Goal: Transaction & Acquisition: Purchase product/service

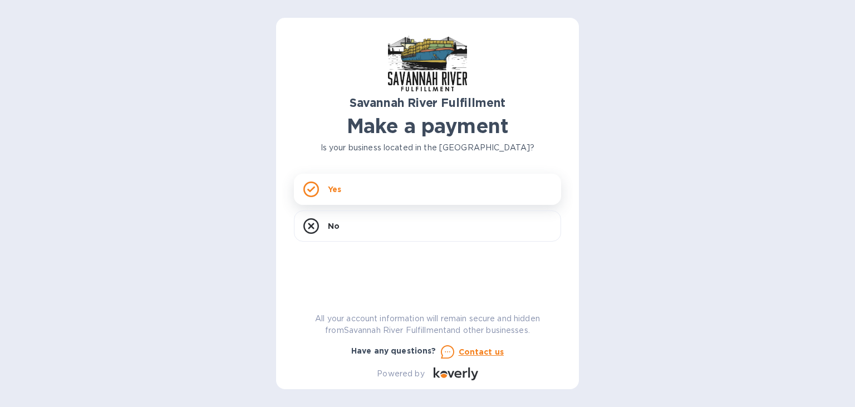
click at [429, 202] on div "Yes" at bounding box center [427, 189] width 267 height 31
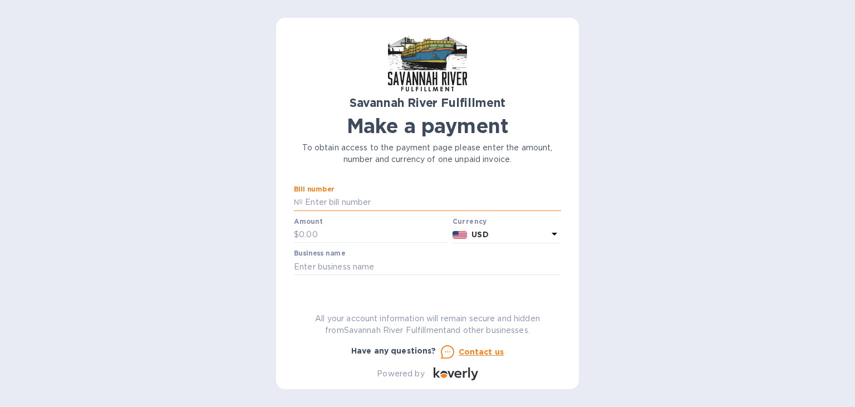
click at [328, 204] on input "text" at bounding box center [432, 202] width 258 height 17
click at [367, 206] on input "text" at bounding box center [432, 202] width 258 height 17
type input "4640"
click at [610, 196] on div "Savannah River Fulfillment Make a payment To obtain access to the payment page …" at bounding box center [427, 203] width 855 height 407
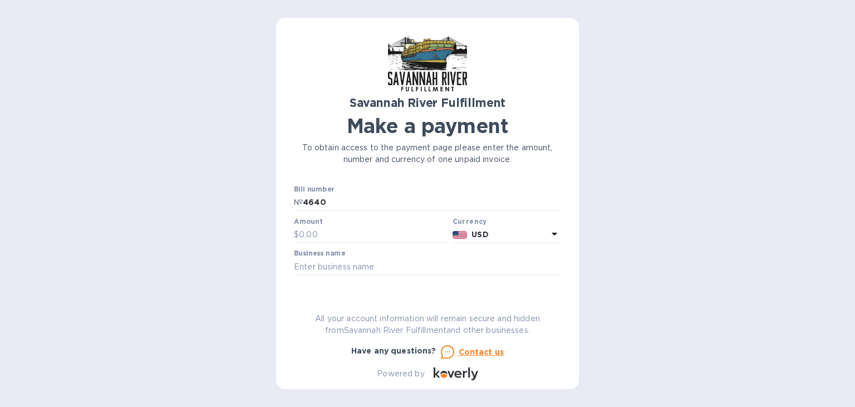
click at [282, 168] on div "Savannah River Fulfillment Make a payment To obtain access to the payment page …" at bounding box center [427, 203] width 303 height 371
click at [326, 236] on input "text" at bounding box center [373, 235] width 149 height 17
type input "2,809.54"
click at [633, 221] on div "Savannah River Fulfillment Make a payment To obtain access to the payment page …" at bounding box center [427, 203] width 855 height 407
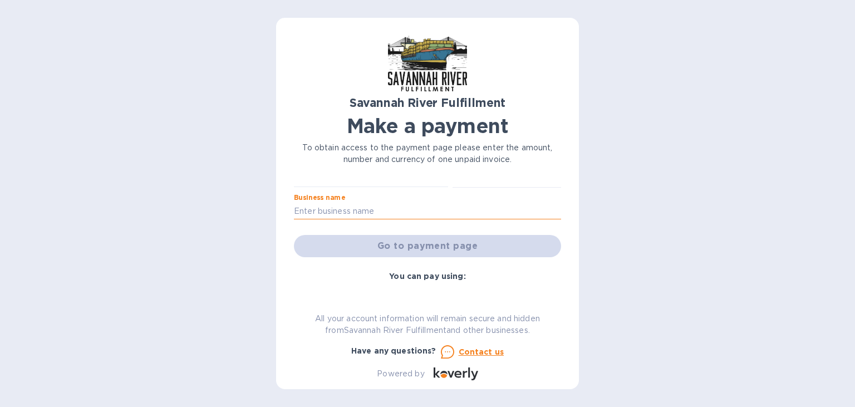
click at [358, 214] on input "text" at bounding box center [427, 211] width 267 height 17
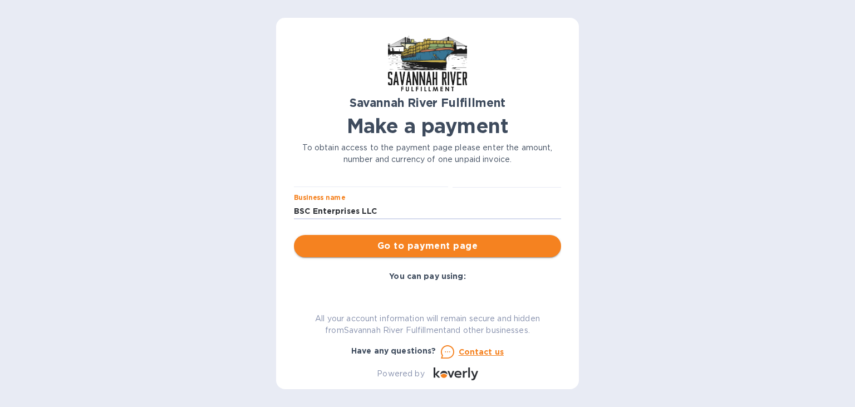
type input "BSC Enterprises LLC"
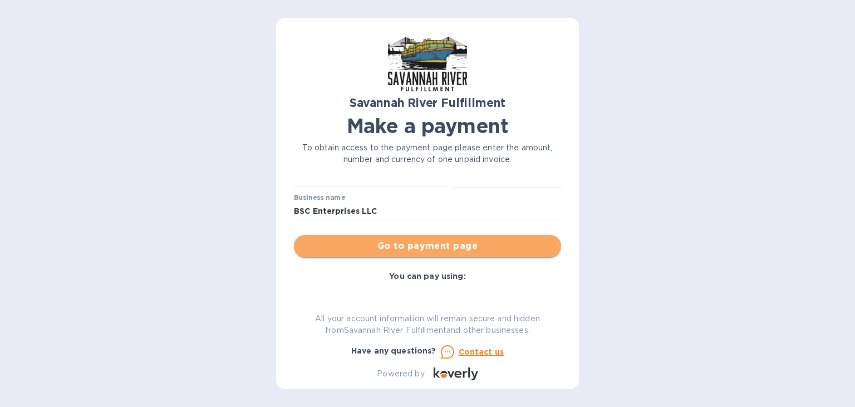
click at [410, 243] on span "Go to payment page" at bounding box center [427, 245] width 249 height 13
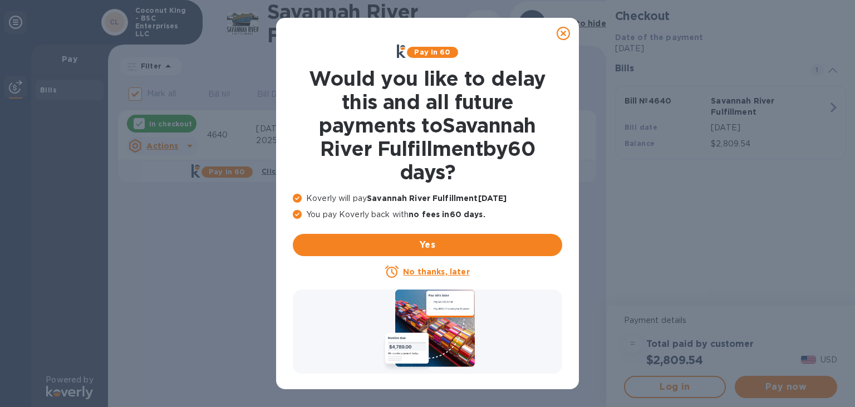
click at [562, 32] on icon at bounding box center [563, 33] width 13 height 13
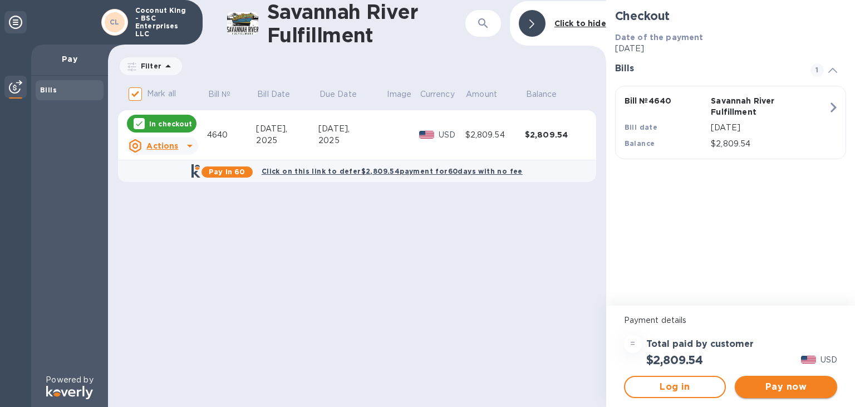
click at [794, 396] on button "Pay now" at bounding box center [786, 387] width 102 height 22
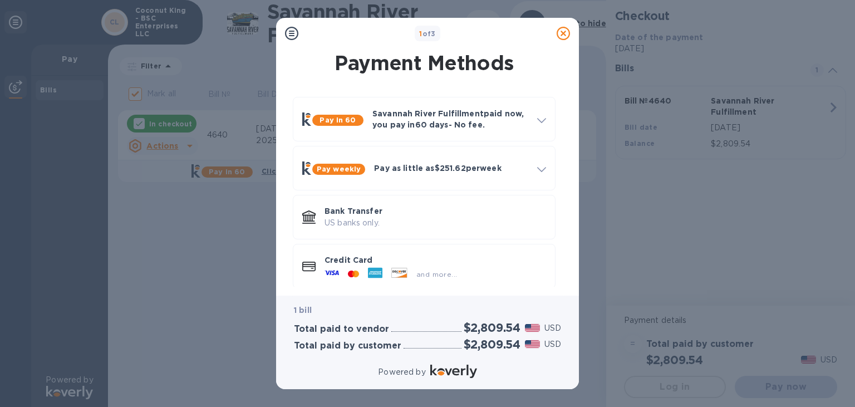
scroll to position [10, 0]
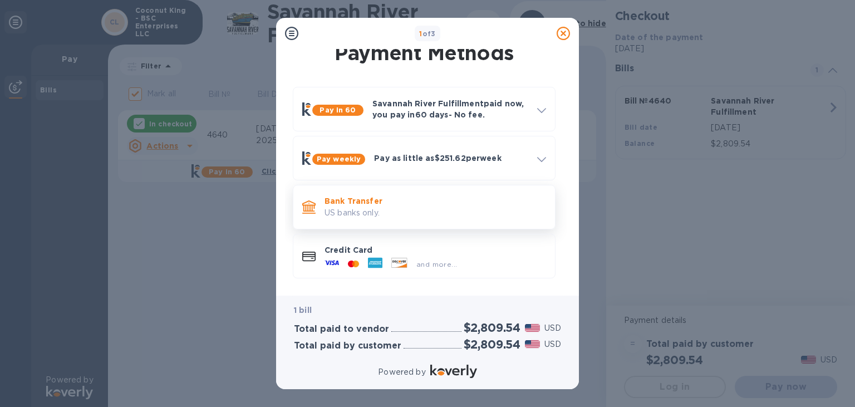
click at [426, 204] on p "Bank Transfer" at bounding box center [436, 200] width 222 height 11
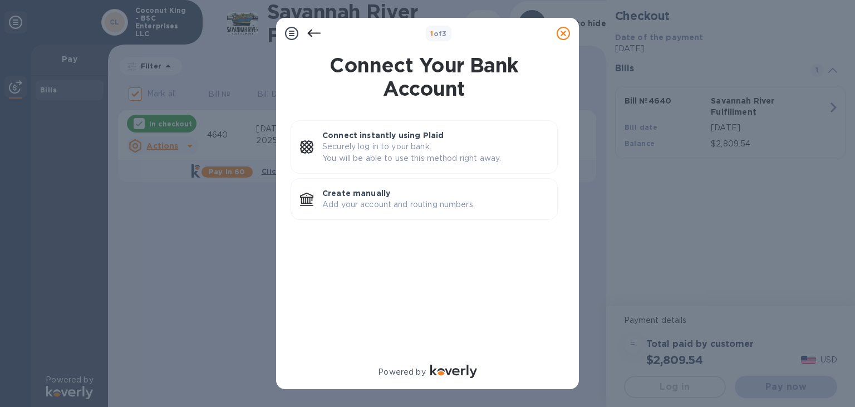
scroll to position [0, 0]
click at [431, 200] on p "Add your account and routing numbers." at bounding box center [435, 205] width 226 height 12
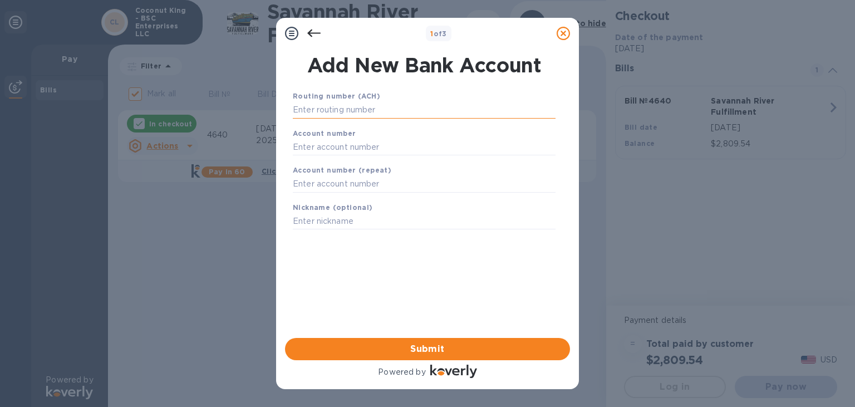
click at [345, 114] on input "text" at bounding box center [424, 110] width 263 height 17
paste input "021000021"
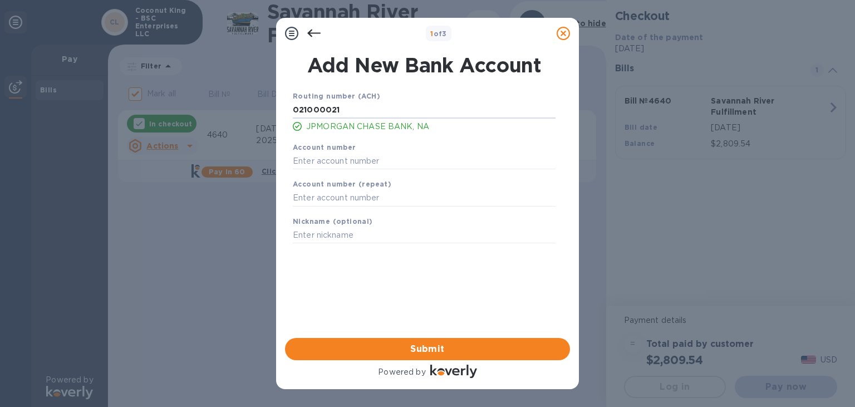
type input "021000021"
click at [321, 159] on input "text" at bounding box center [424, 161] width 263 height 17
paste input "566735182"
type input "566735182"
click at [318, 194] on input "text" at bounding box center [424, 198] width 263 height 17
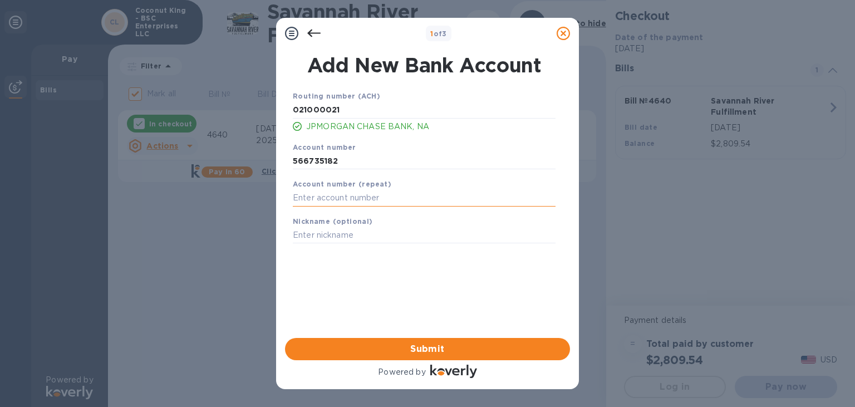
paste input "566735182"
type input "566735182"
click at [318, 233] on input "text" at bounding box center [424, 235] width 263 height 17
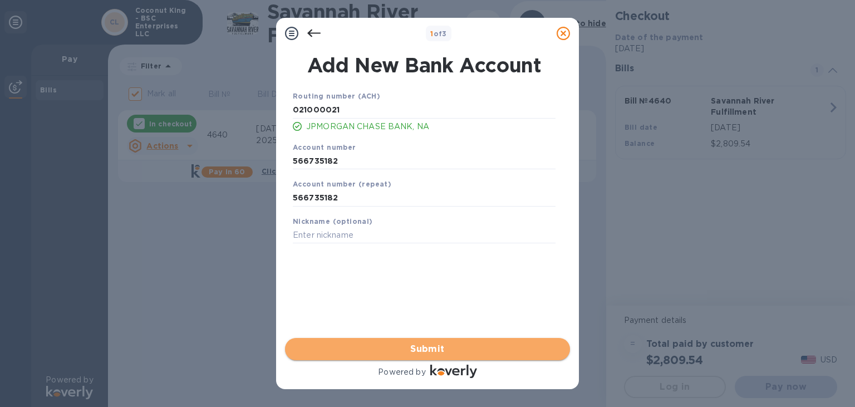
click at [425, 346] on span "Submit" at bounding box center [427, 348] width 267 height 13
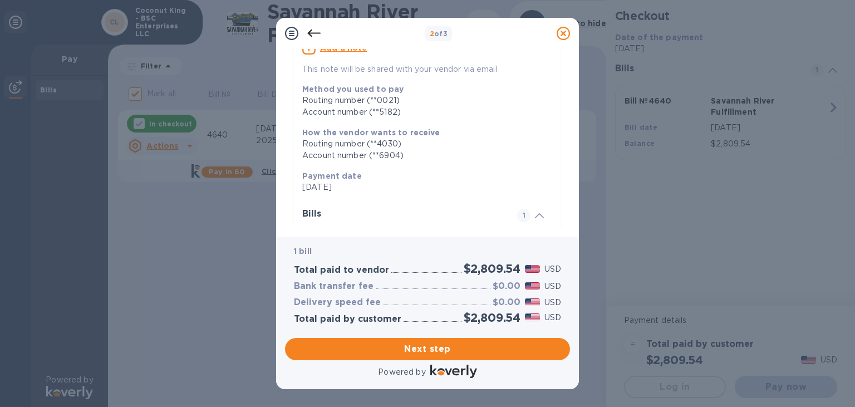
scroll to position [227, 0]
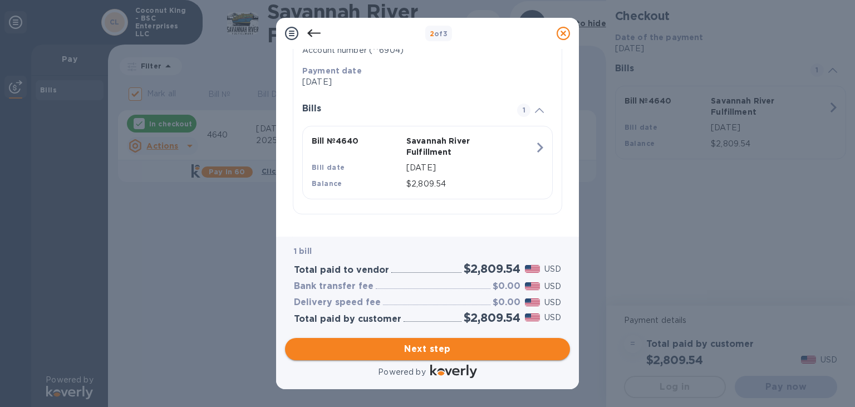
click at [426, 342] on span "Next step" at bounding box center [427, 348] width 267 height 13
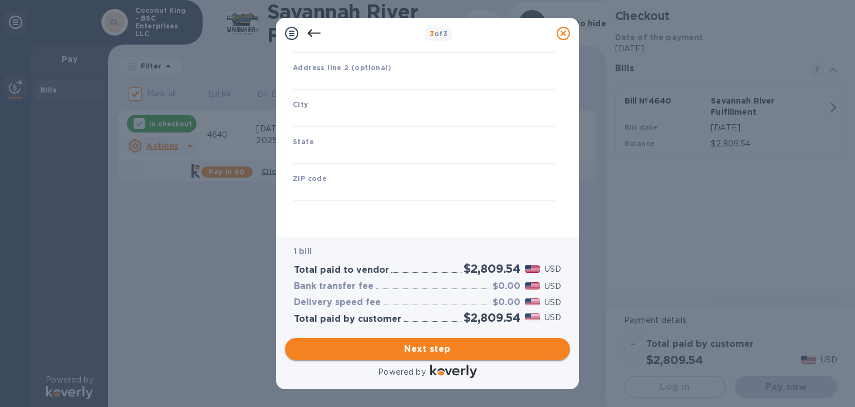
type input "[GEOGRAPHIC_DATA]"
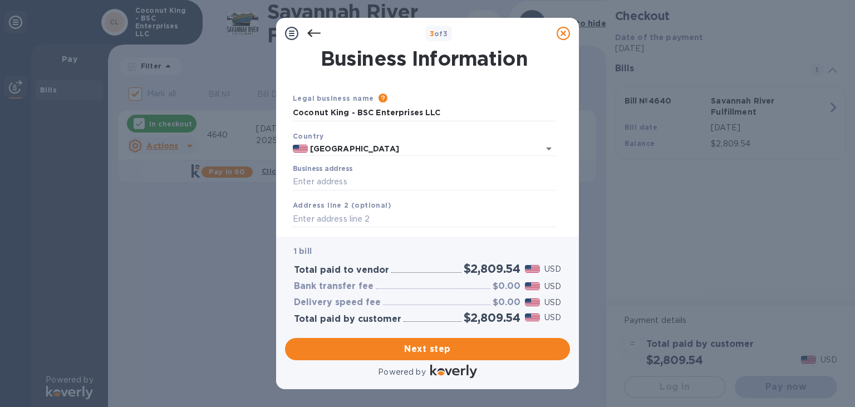
scroll to position [45, 0]
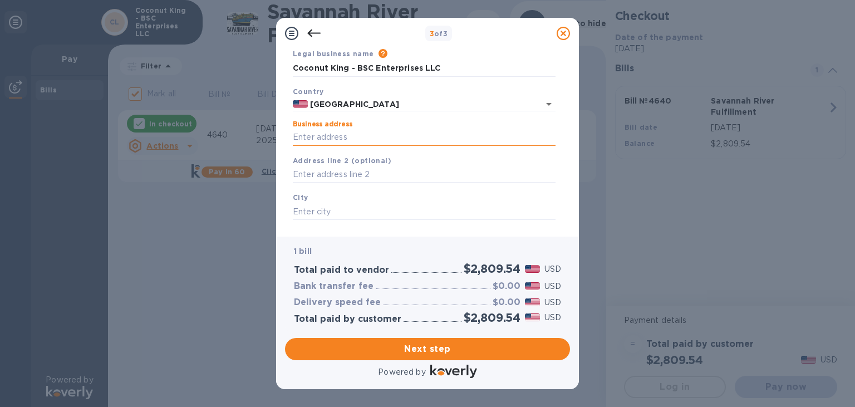
click at [357, 138] on input "Business address" at bounding box center [424, 137] width 263 height 17
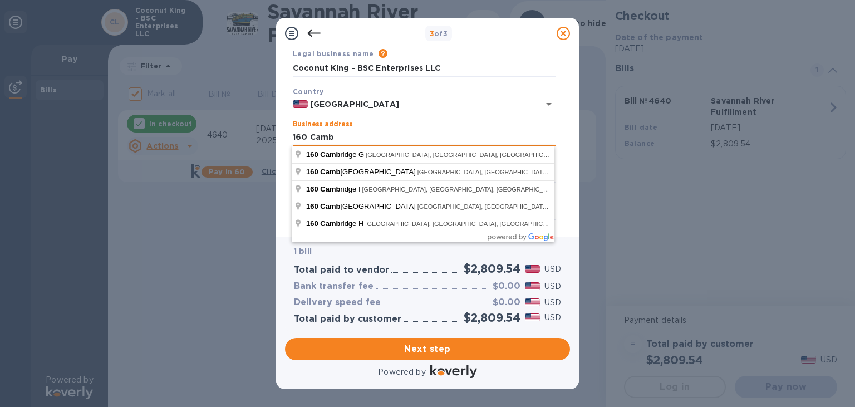
click at [346, 137] on input "160 Camb" at bounding box center [424, 137] width 263 height 17
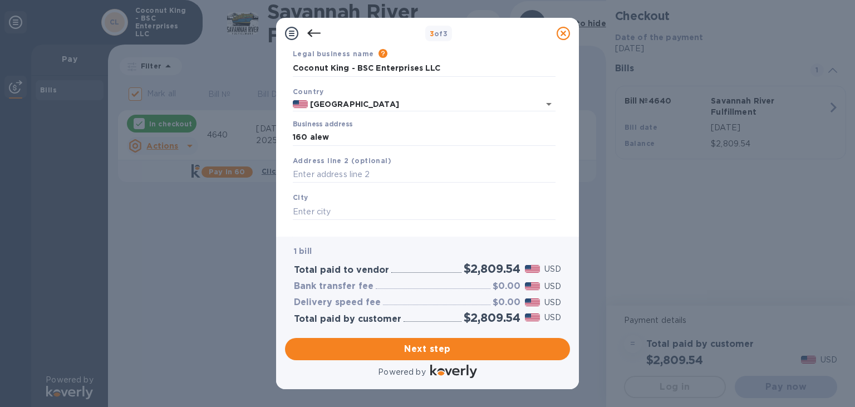
type input "160 [GEOGRAPHIC_DATA]"
type input "[GEOGRAPHIC_DATA]"
type input "MA"
type input "02138"
click at [357, 175] on input "text" at bounding box center [424, 174] width 263 height 17
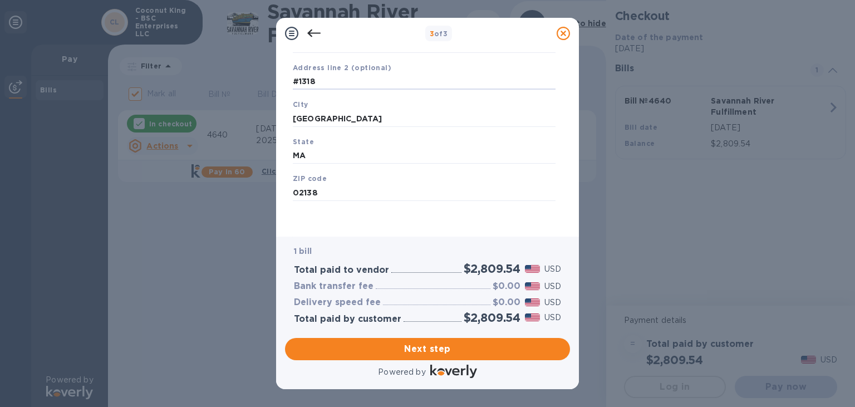
scroll to position [151, 0]
type input "#1318"
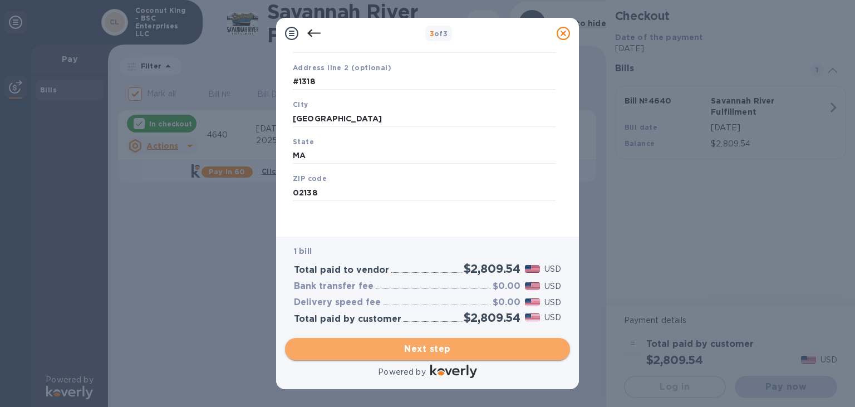
click at [426, 342] on span "Next step" at bounding box center [427, 348] width 267 height 13
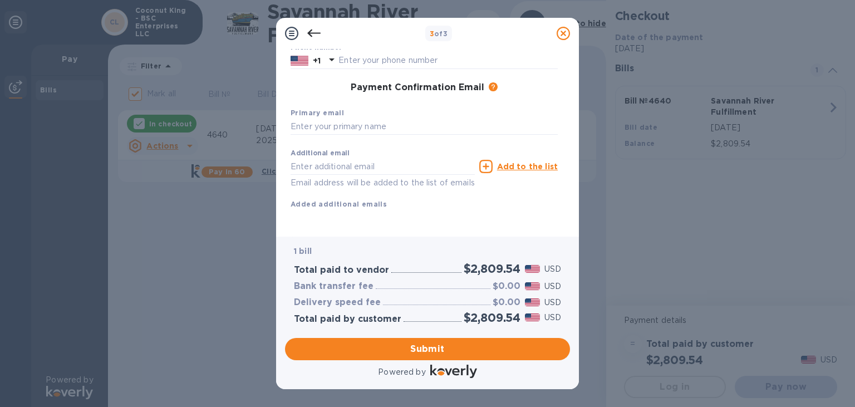
scroll to position [0, 0]
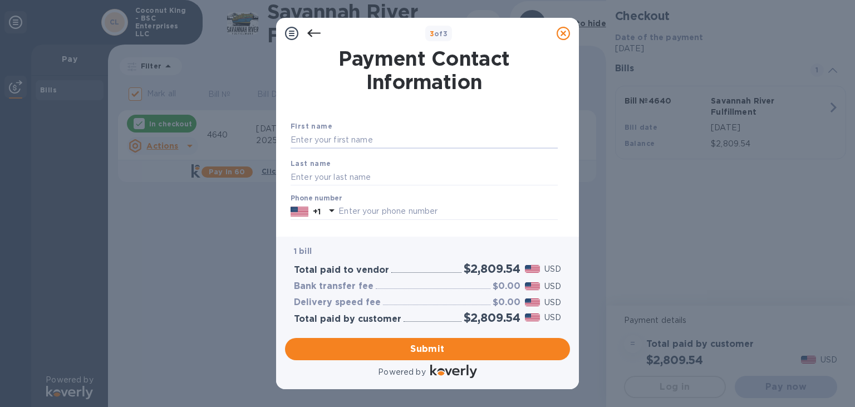
click at [390, 143] on input "text" at bounding box center [424, 140] width 267 height 17
type input "[PERSON_NAME]"
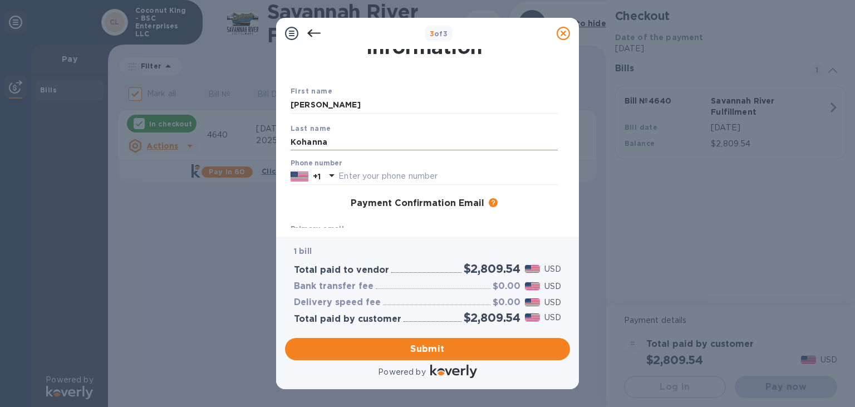
scroll to position [36, 0]
type input "Kohanna"
click at [382, 179] on input "text" at bounding box center [447, 176] width 219 height 17
click at [351, 177] on input "77723251541" at bounding box center [447, 176] width 219 height 17
drag, startPoint x: 353, startPoint y: 176, endPoint x: 366, endPoint y: 177, distance: 12.8
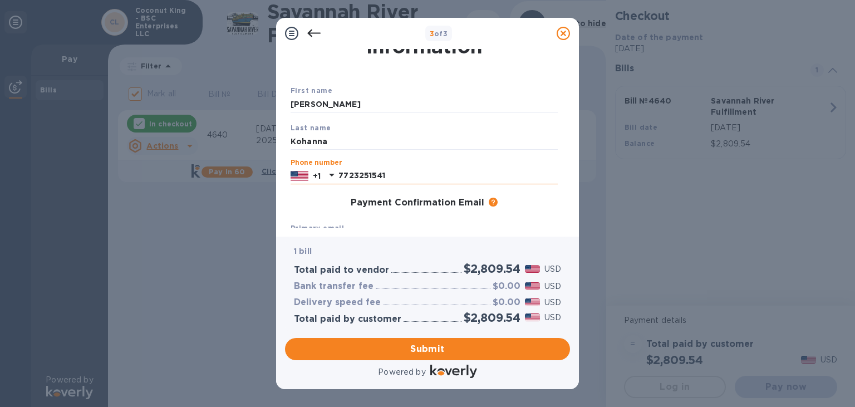
click at [366, 177] on input "7723251541" at bounding box center [447, 176] width 219 height 17
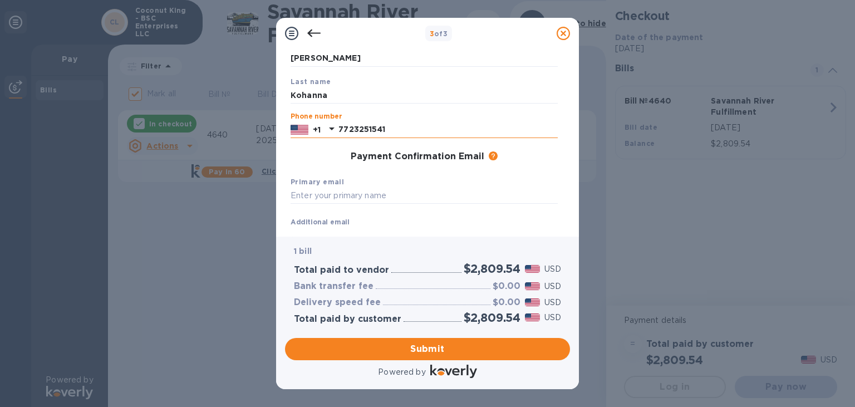
scroll to position [147, 0]
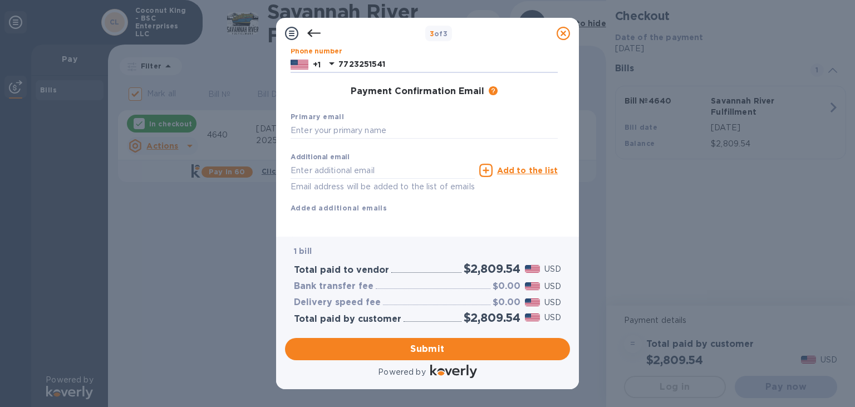
type input "7723251541"
click at [340, 119] on b "Primary email" at bounding box center [317, 116] width 53 height 8
click at [340, 127] on input "text" at bounding box center [424, 130] width 267 height 17
type input "[EMAIL_ADDRESS][DOMAIN_NAME]"
click at [338, 165] on input "text" at bounding box center [383, 170] width 184 height 17
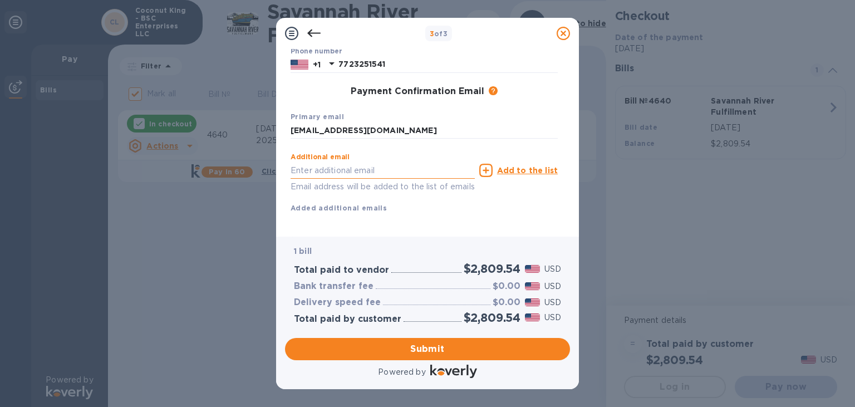
scroll to position [151, 0]
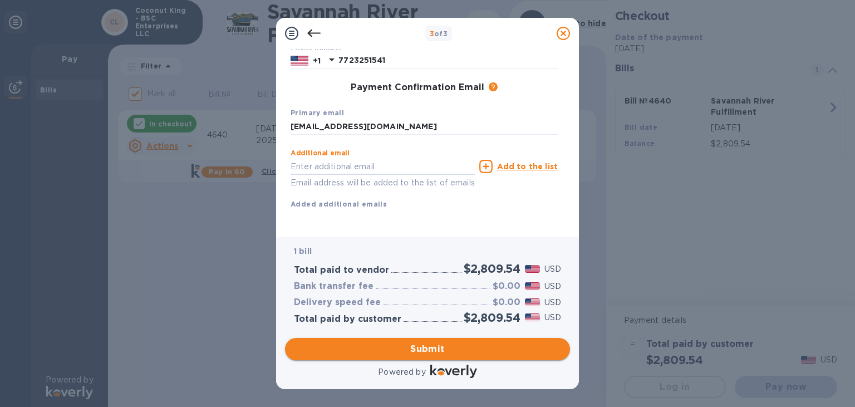
click at [425, 345] on span "Submit" at bounding box center [427, 348] width 267 height 13
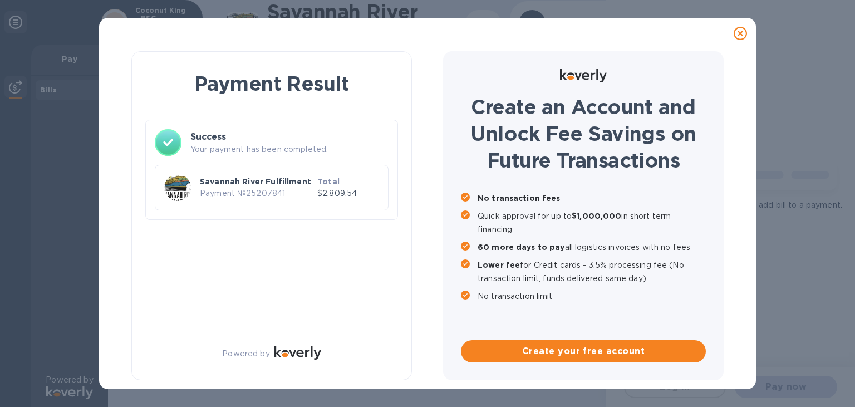
checkbox input "false"
